Goal: Complete application form: Complete application form

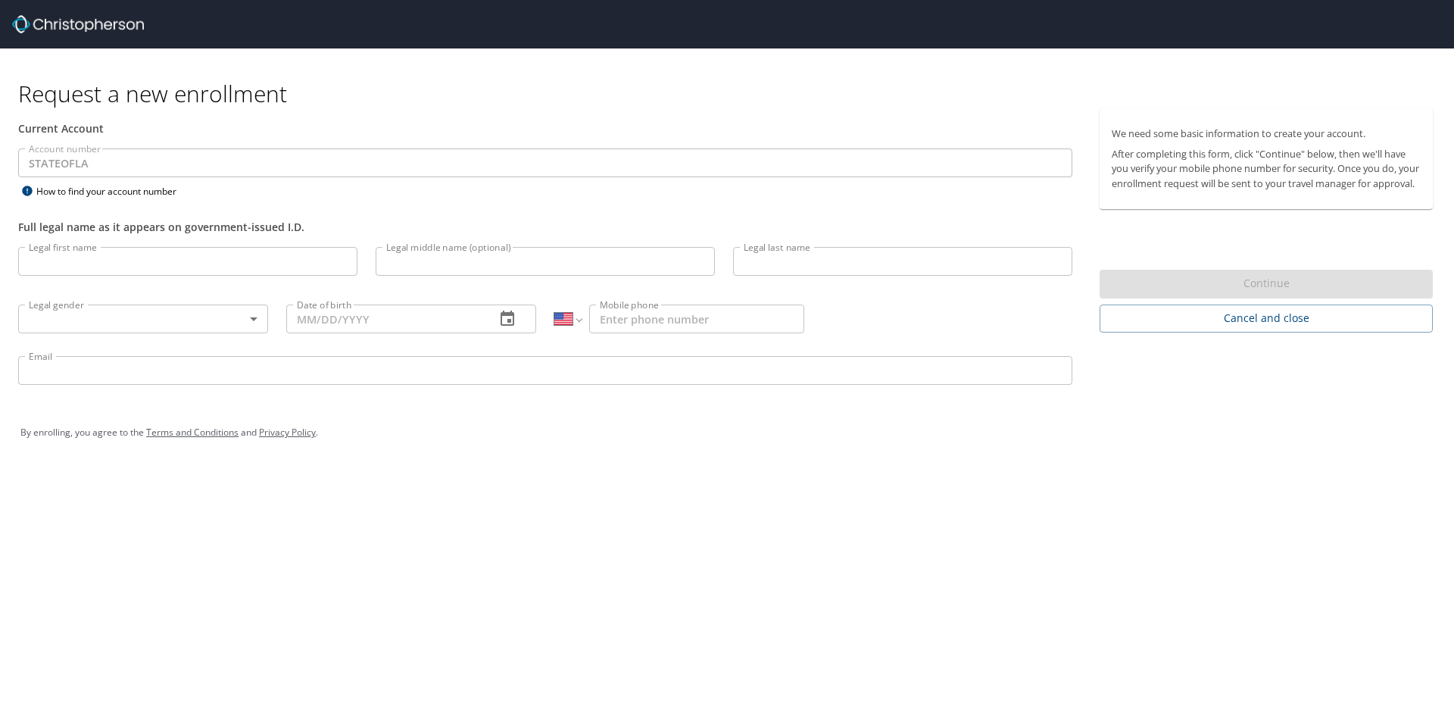
select select "US"
click at [149, 254] on input "Legal first name" at bounding box center [187, 261] width 339 height 29
type input "April"
click at [834, 261] on input "Legal last name" at bounding box center [902, 261] width 339 height 29
type input "[PERSON_NAME]"
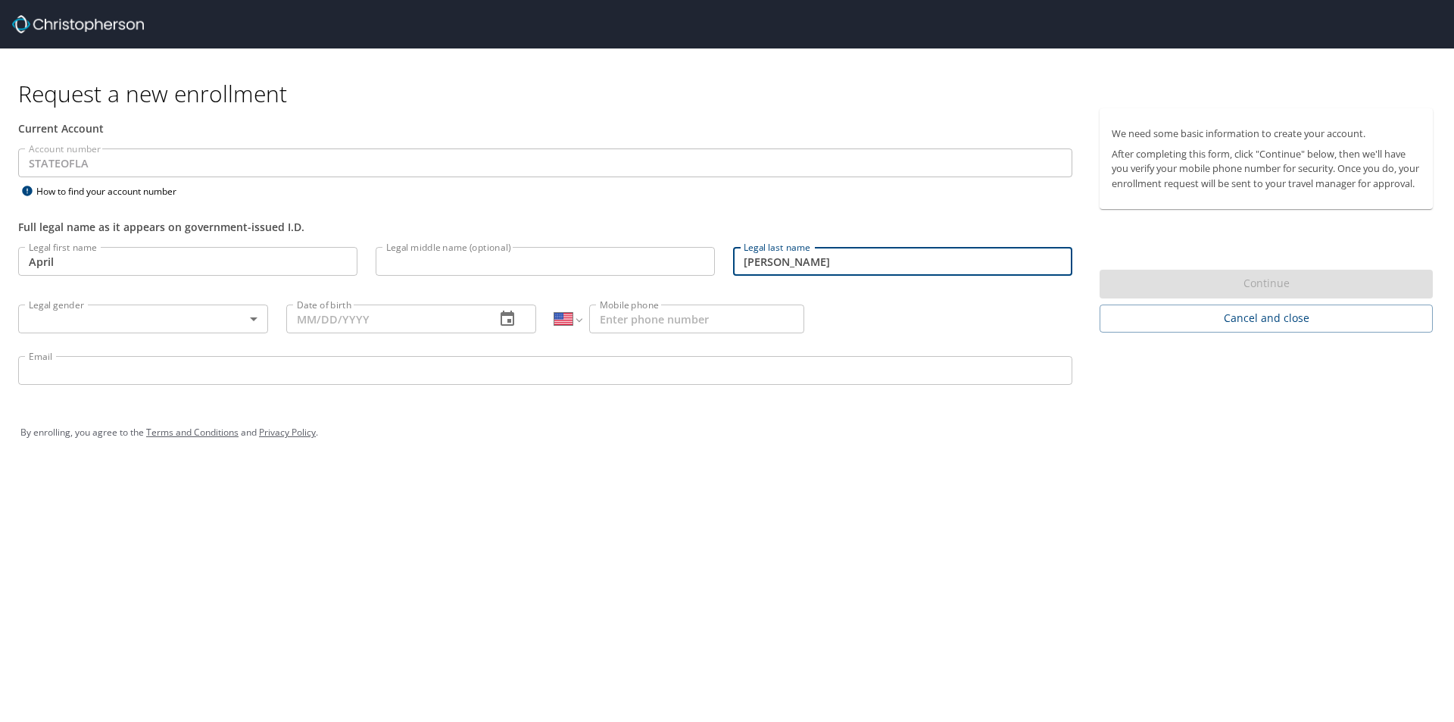
click at [170, 326] on body "Request a new enrollment Current Account Account number STATEOFLA Account numbe…" at bounding box center [727, 361] width 1454 height 722
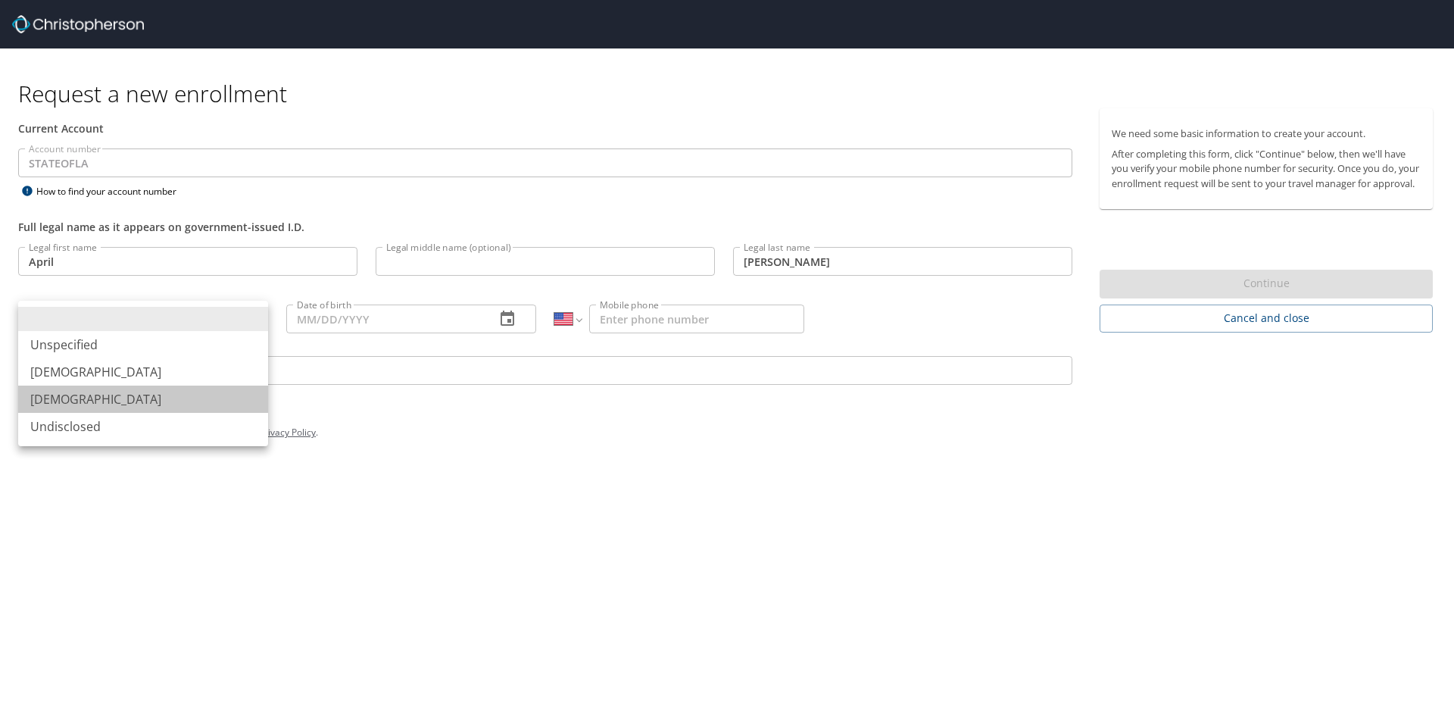
click at [89, 393] on li "Female" at bounding box center [143, 398] width 250 height 27
type input "Female"
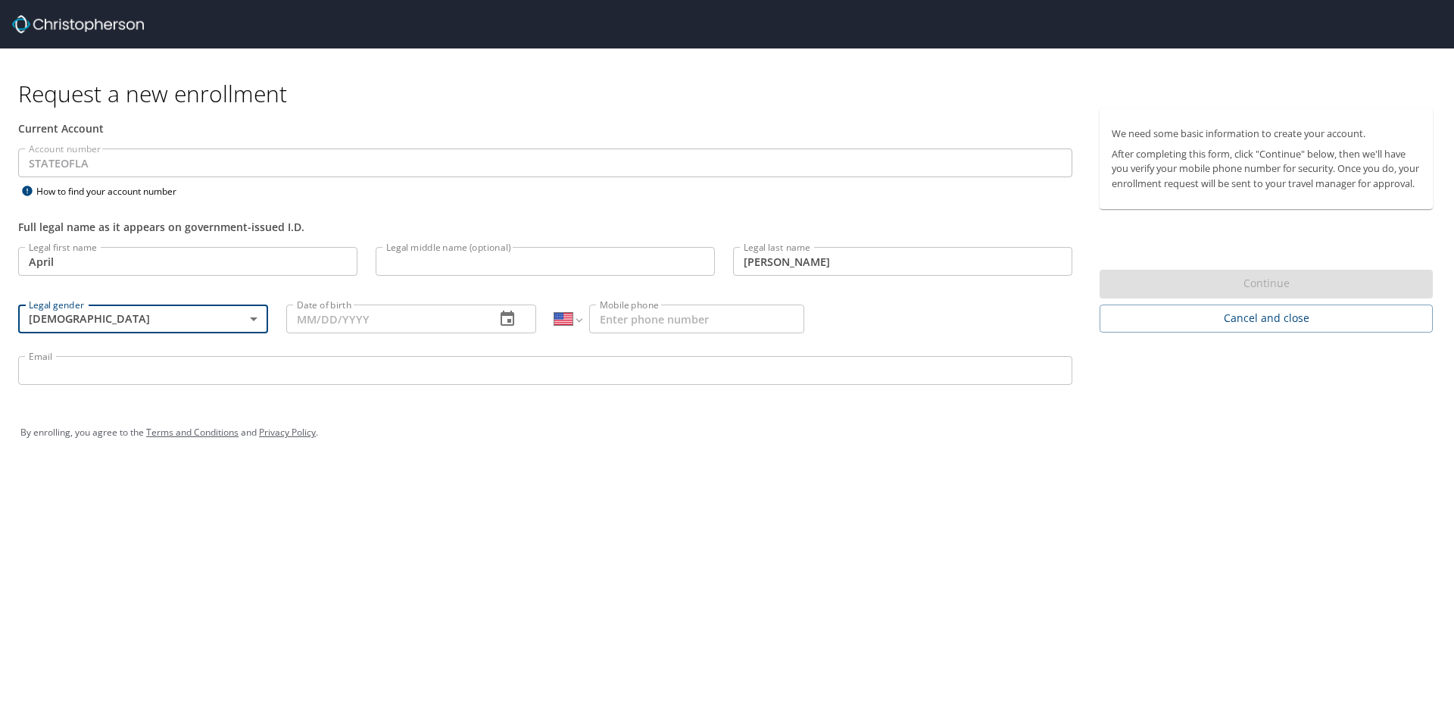
click at [434, 313] on input "Date of birth" at bounding box center [384, 318] width 197 height 29
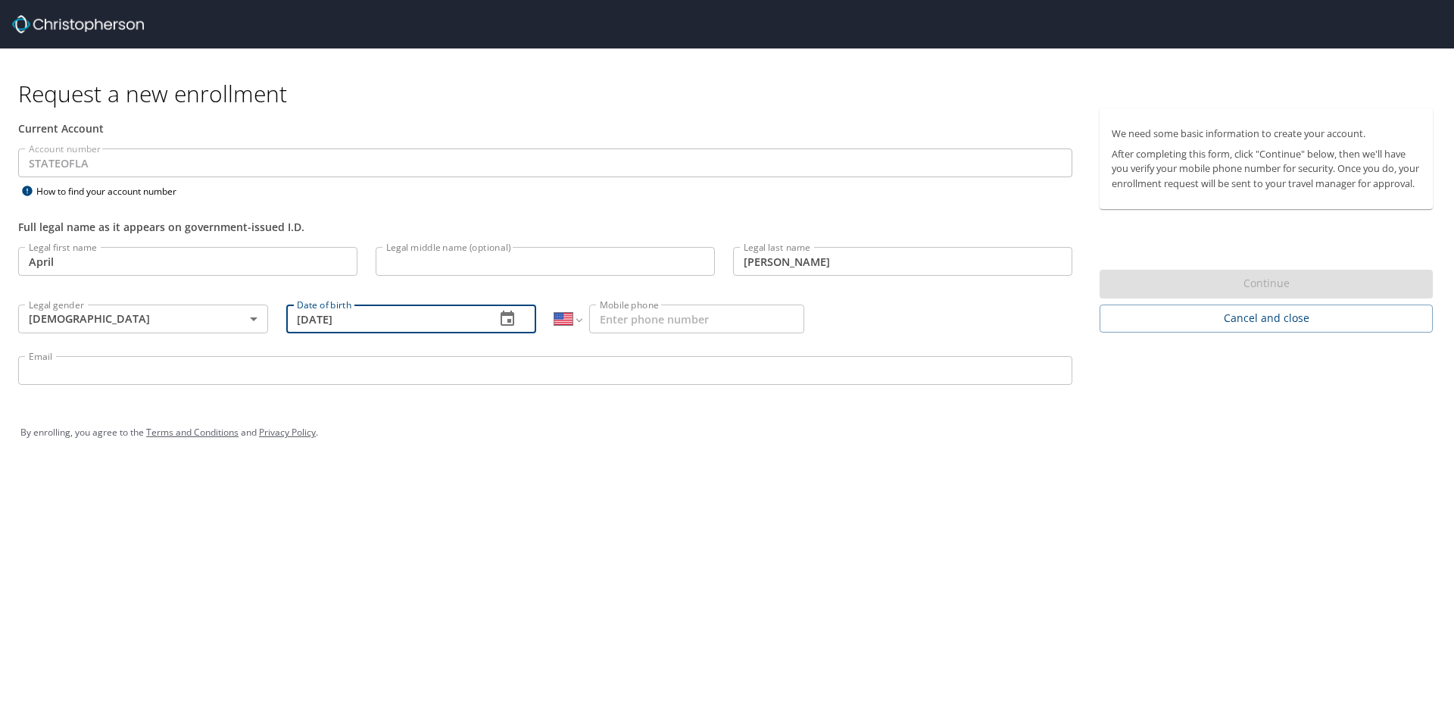
type input "09/04/1972"
click at [672, 321] on input "Mobile phone" at bounding box center [696, 318] width 215 height 29
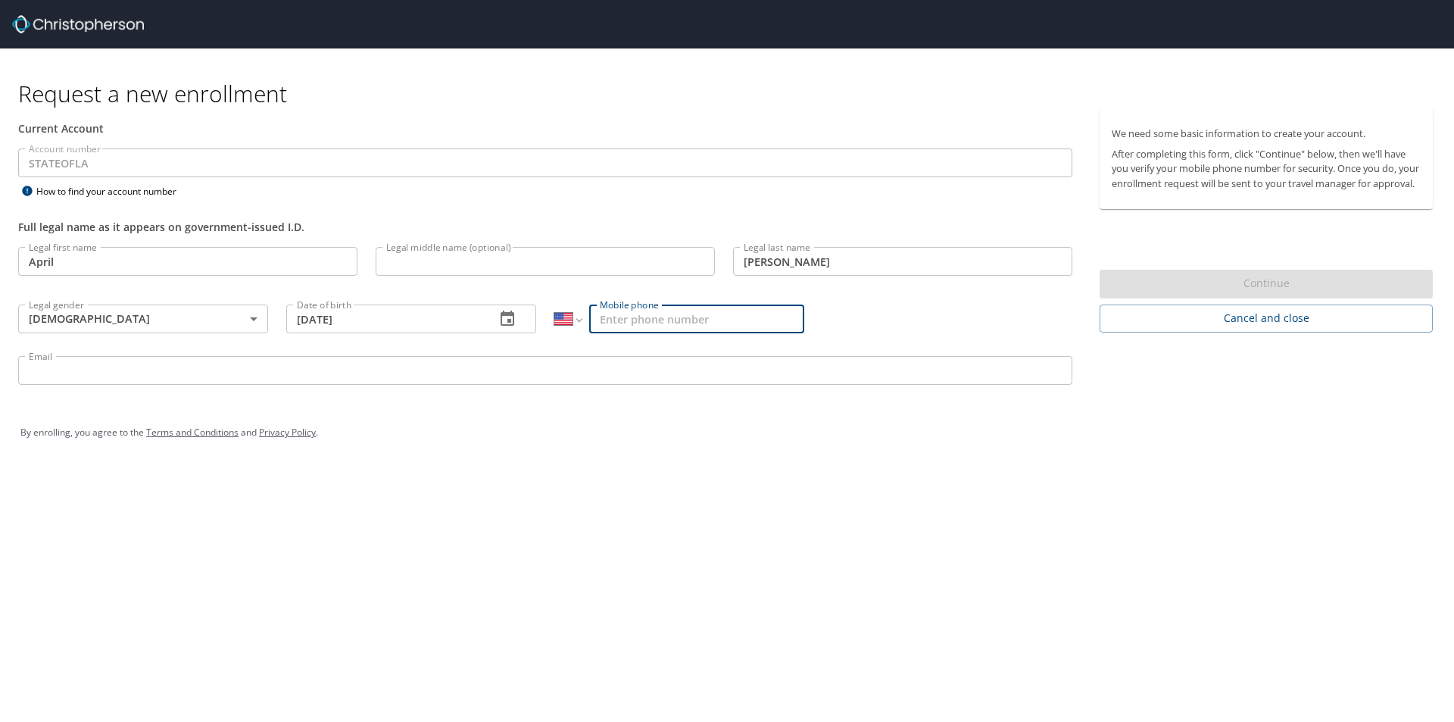
type input "(225) 324-5676"
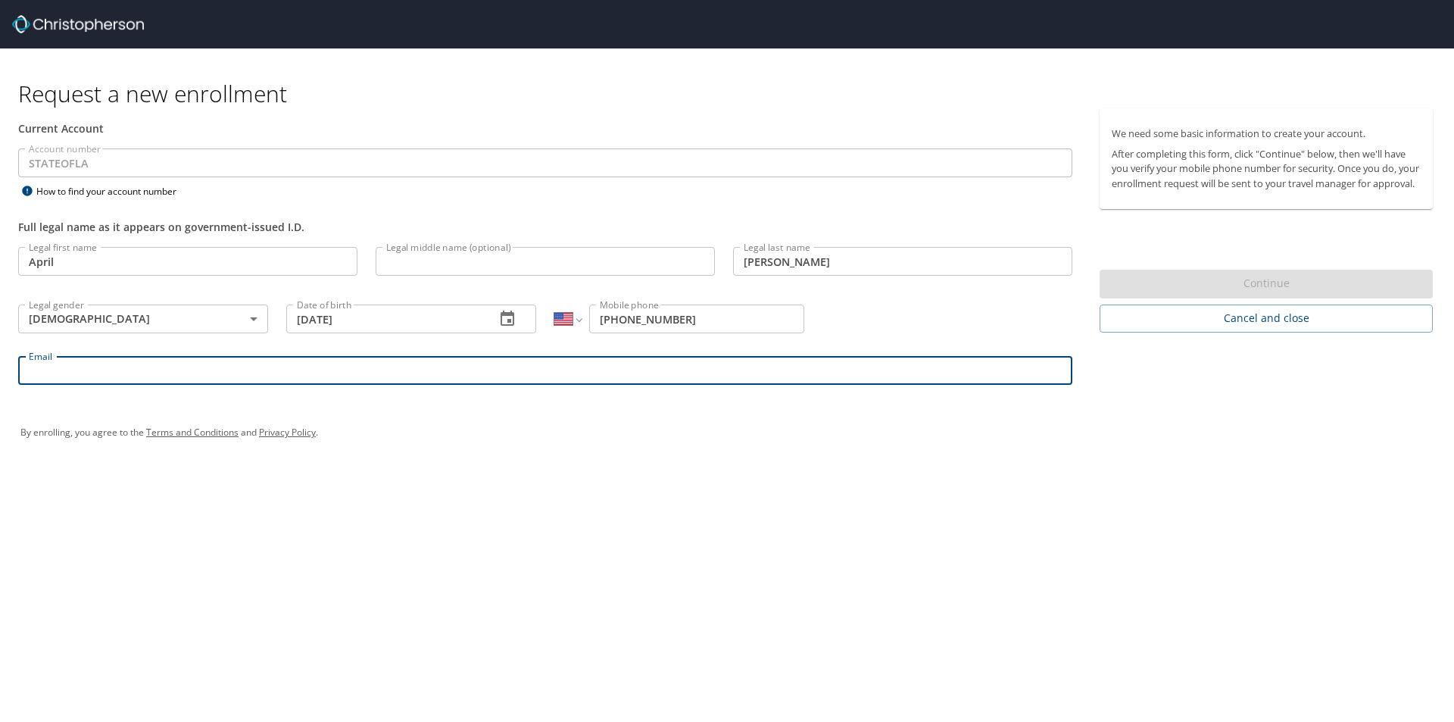
click at [70, 371] on input "Email" at bounding box center [545, 370] width 1054 height 29
type input "mrsbaseball47@gmail.com"
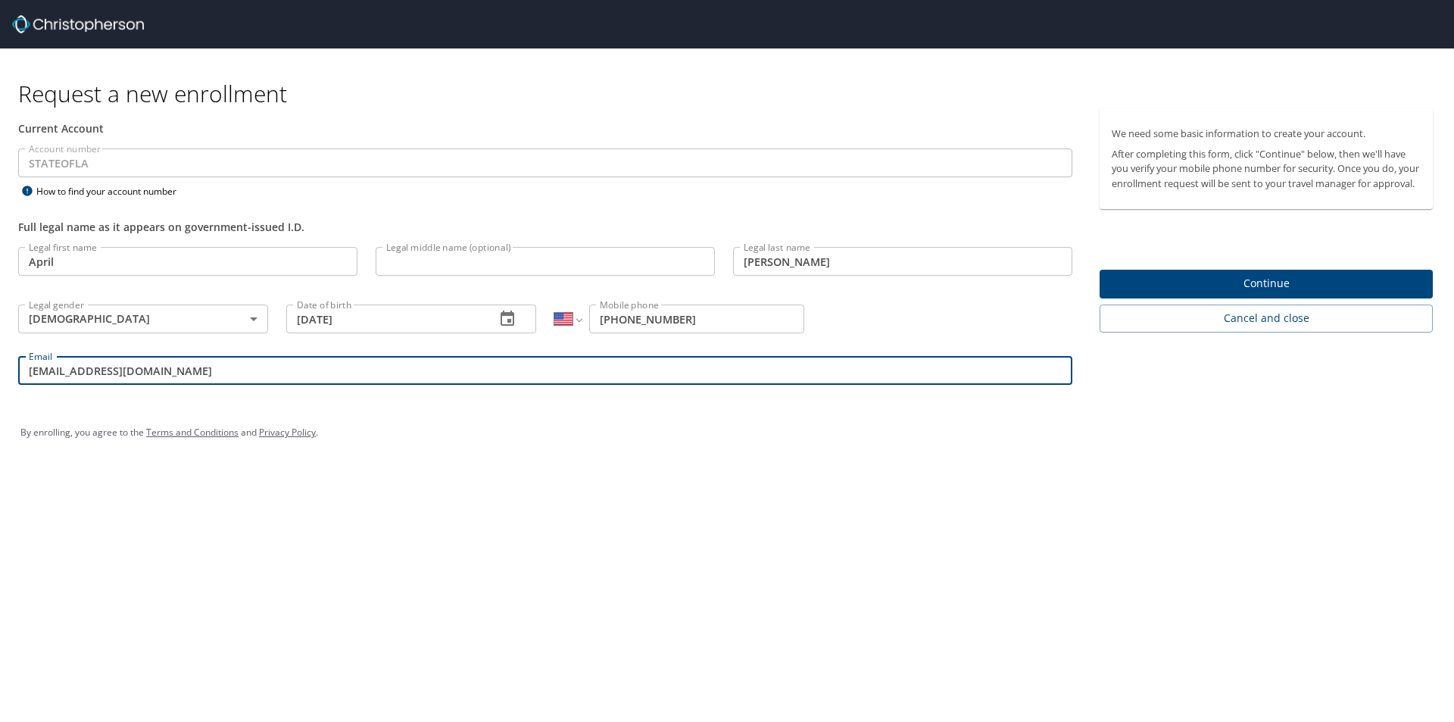
click at [1252, 287] on button "Continue" at bounding box center [1265, 285] width 333 height 30
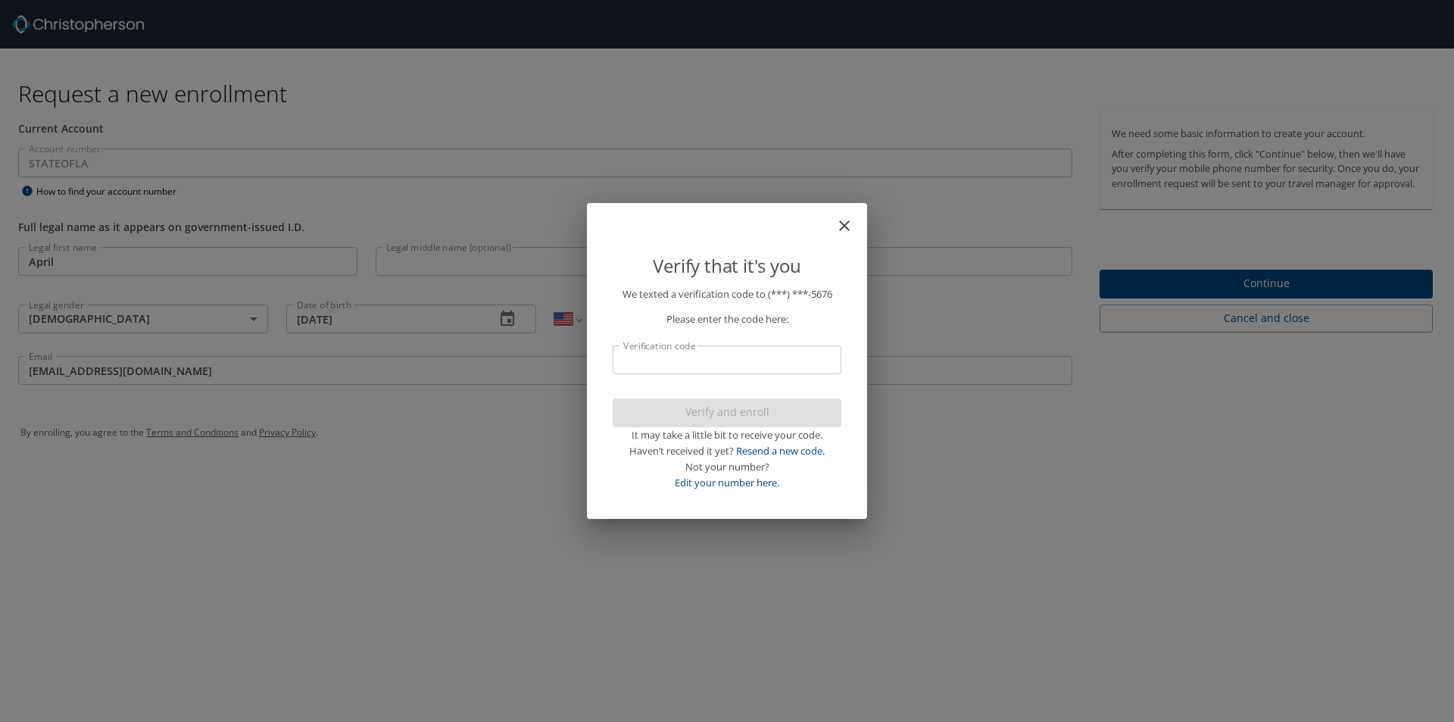
click at [669, 353] on input "Verification code" at bounding box center [727, 359] width 229 height 29
drag, startPoint x: 642, startPoint y: 356, endPoint x: 725, endPoint y: 362, distance: 83.5
click at [642, 354] on input "Verification code" at bounding box center [727, 359] width 229 height 29
type input "1"
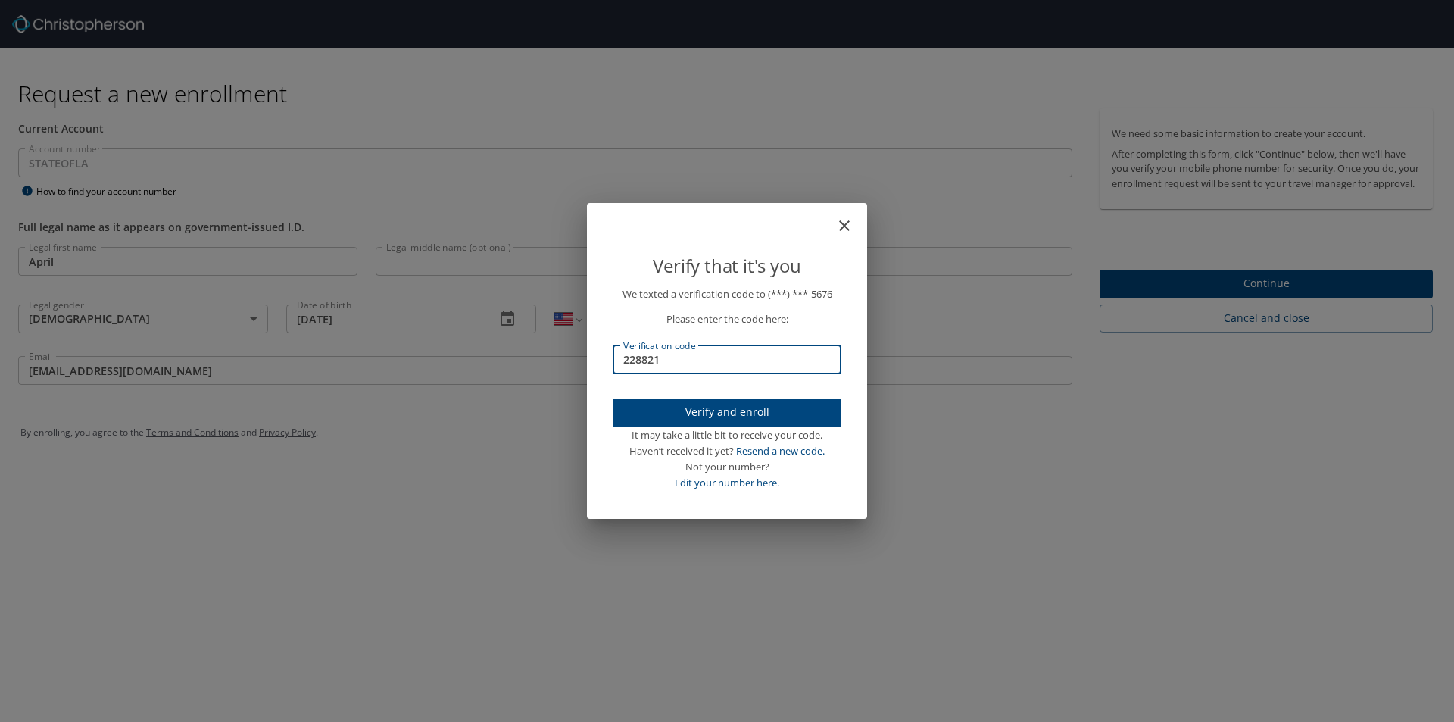
type input "228821"
click at [725, 413] on span "Verify and enroll" at bounding box center [727, 412] width 204 height 19
click at [1290, 298] on div "Verify that it's you We texted a verification code to (***) ***- 5676 Please en…" at bounding box center [727, 361] width 1454 height 722
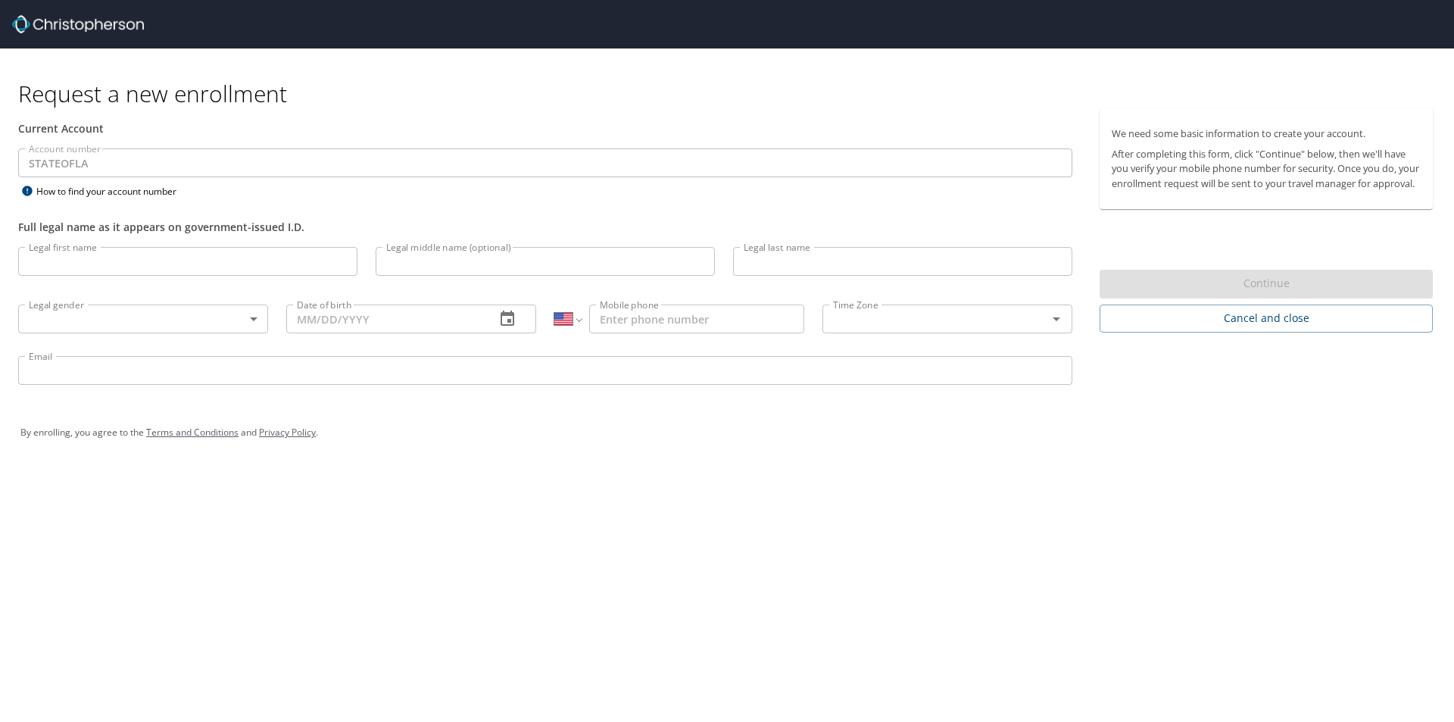
select select "US"
